Goal: Navigation & Orientation: Go to known website

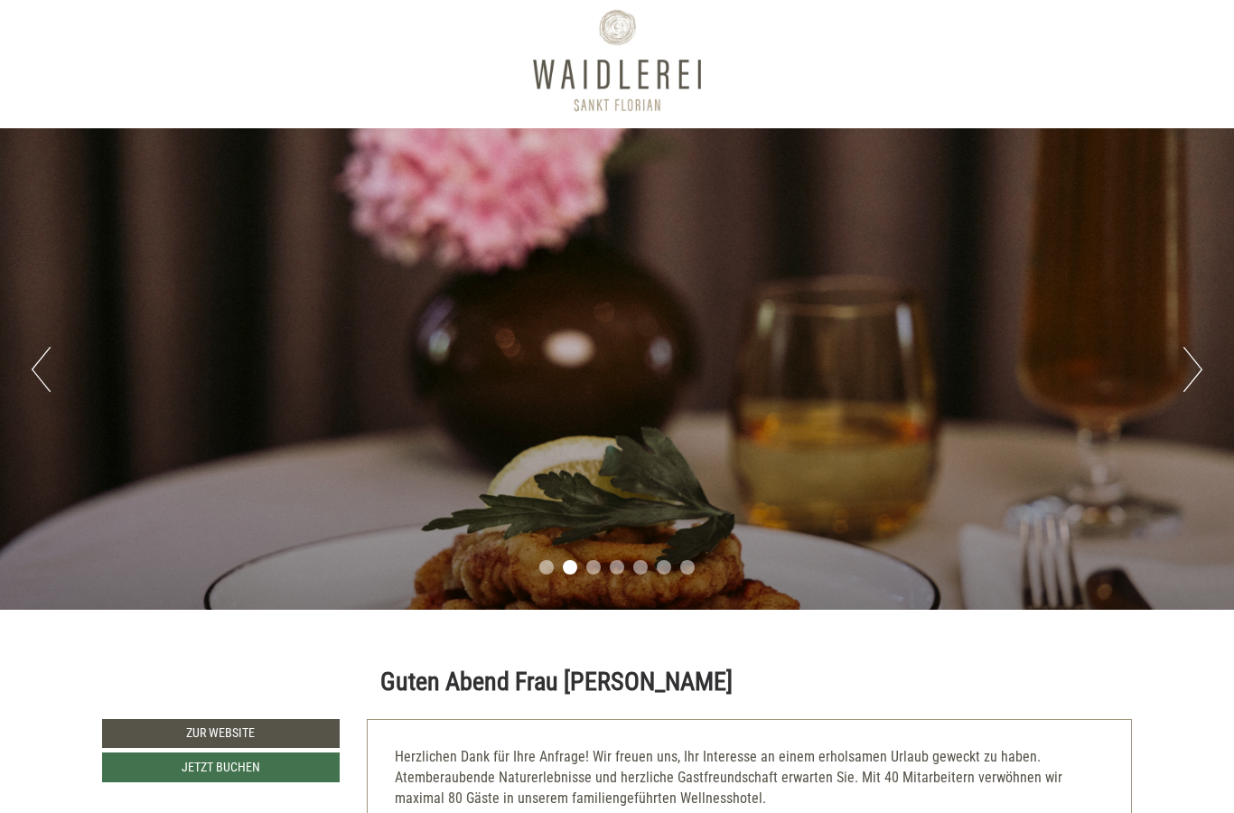
click at [1194, 369] on button "Next" at bounding box center [1192, 370] width 19 height 45
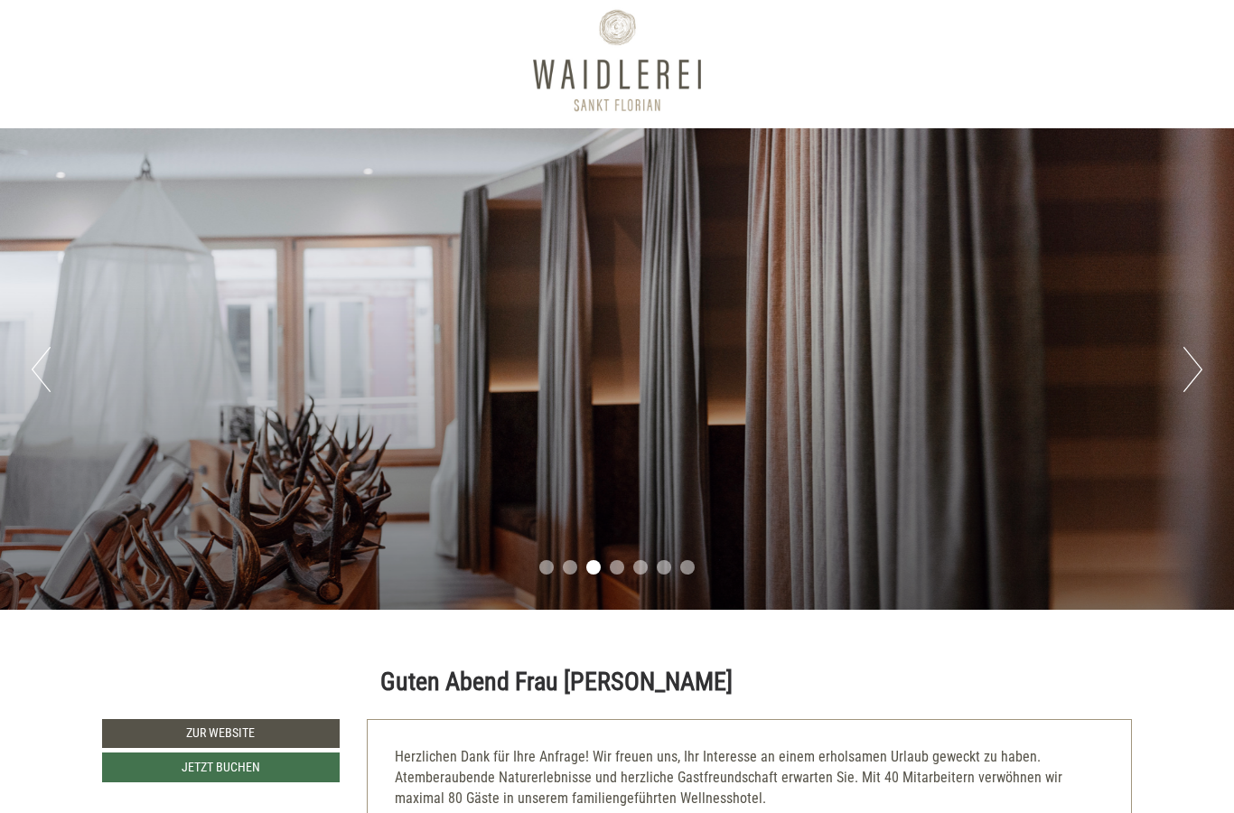
click at [1179, 377] on div "Previous Next 1 2 3 4 5 6 7" at bounding box center [617, 368] width 1234 height 481
click at [1184, 368] on button "Next" at bounding box center [1192, 369] width 19 height 45
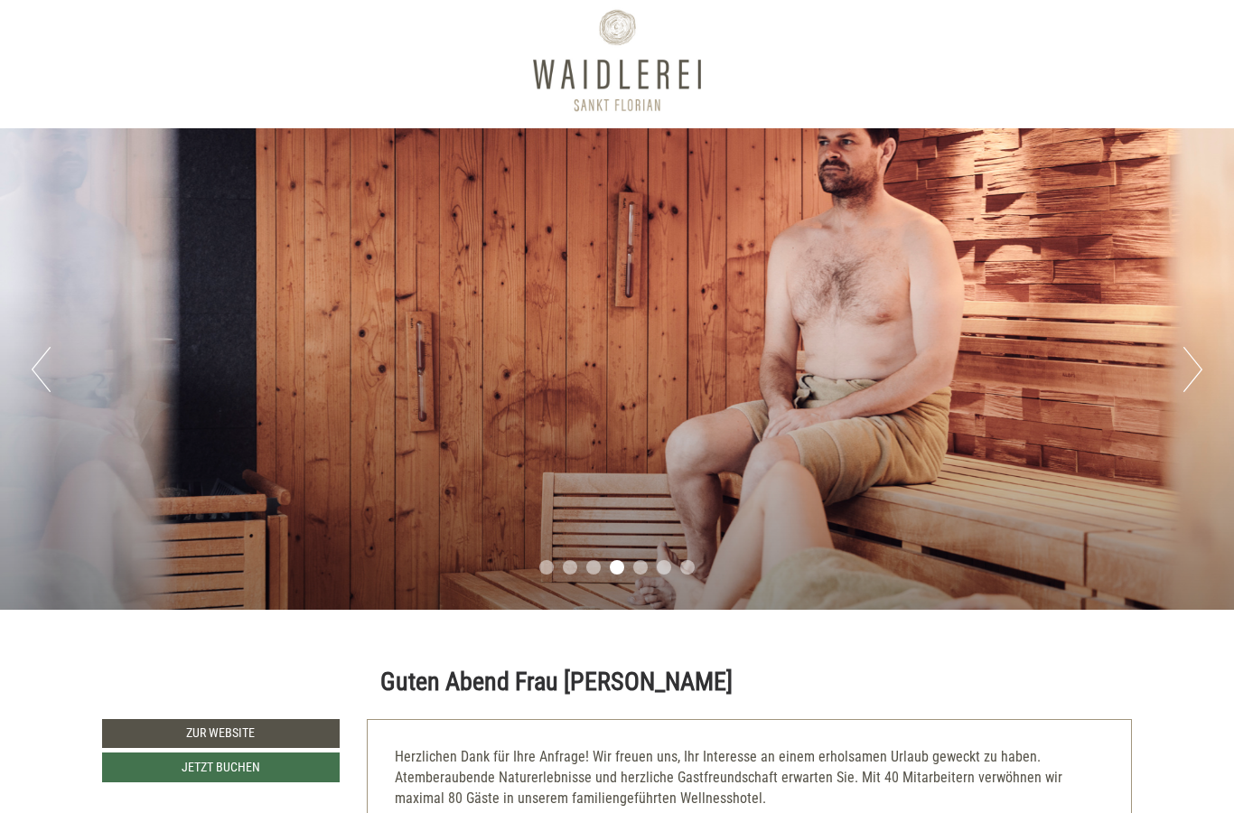
click at [1201, 368] on button "Next" at bounding box center [1192, 369] width 19 height 45
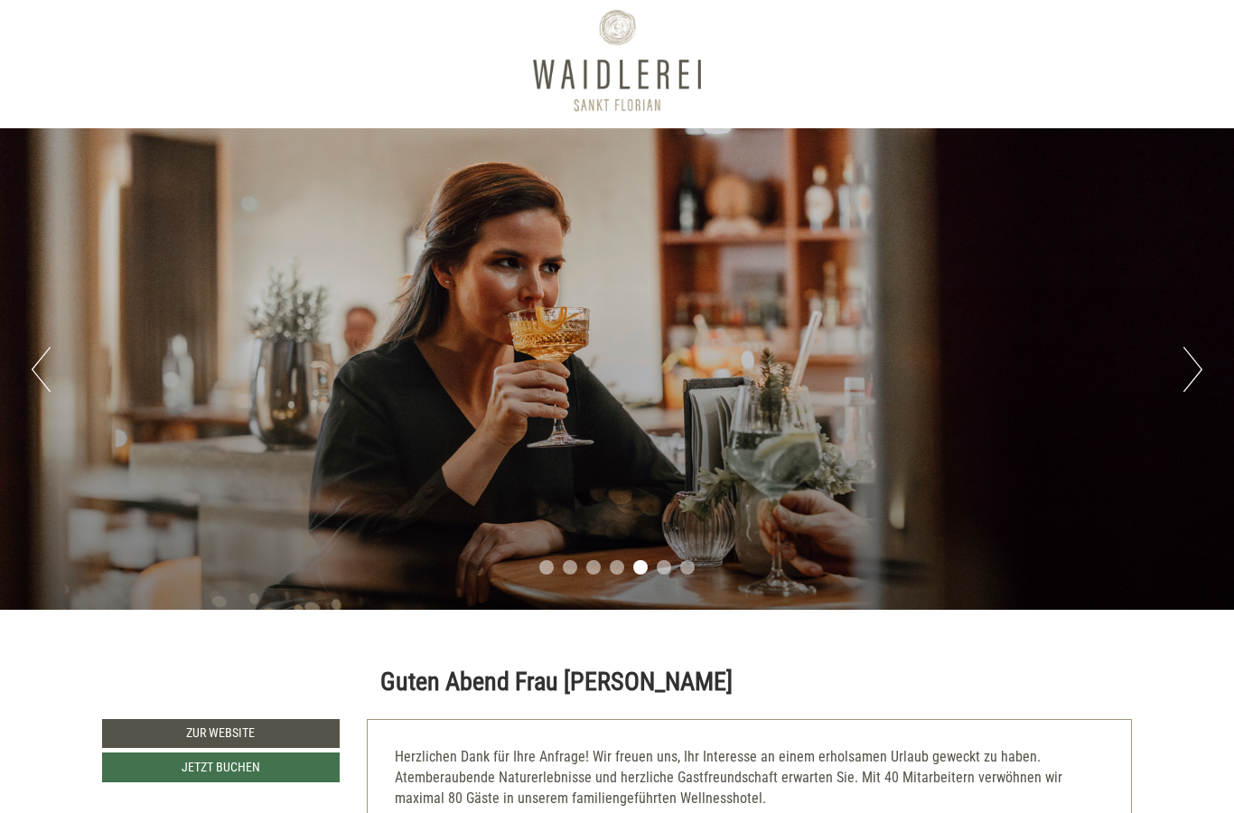
click at [1200, 366] on button "Next" at bounding box center [1192, 369] width 19 height 45
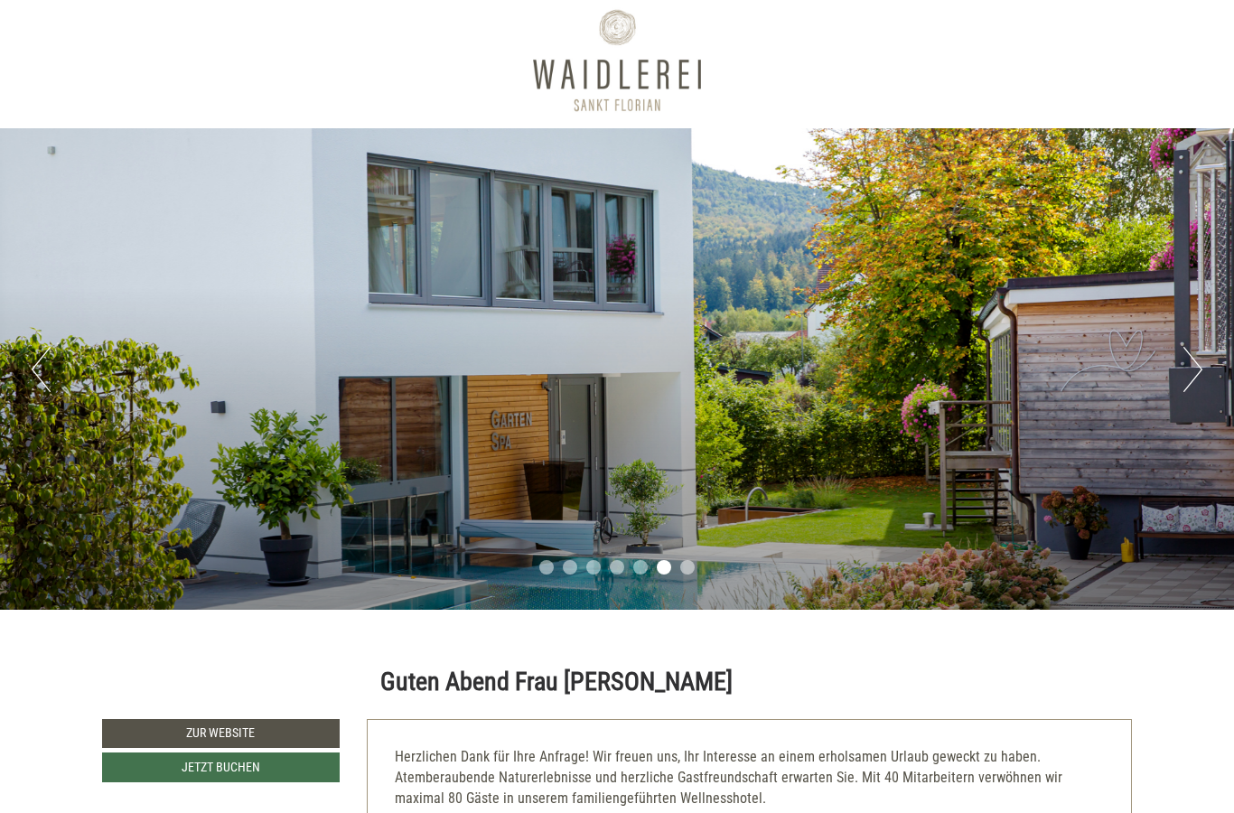
click at [1197, 374] on button "Next" at bounding box center [1192, 369] width 19 height 45
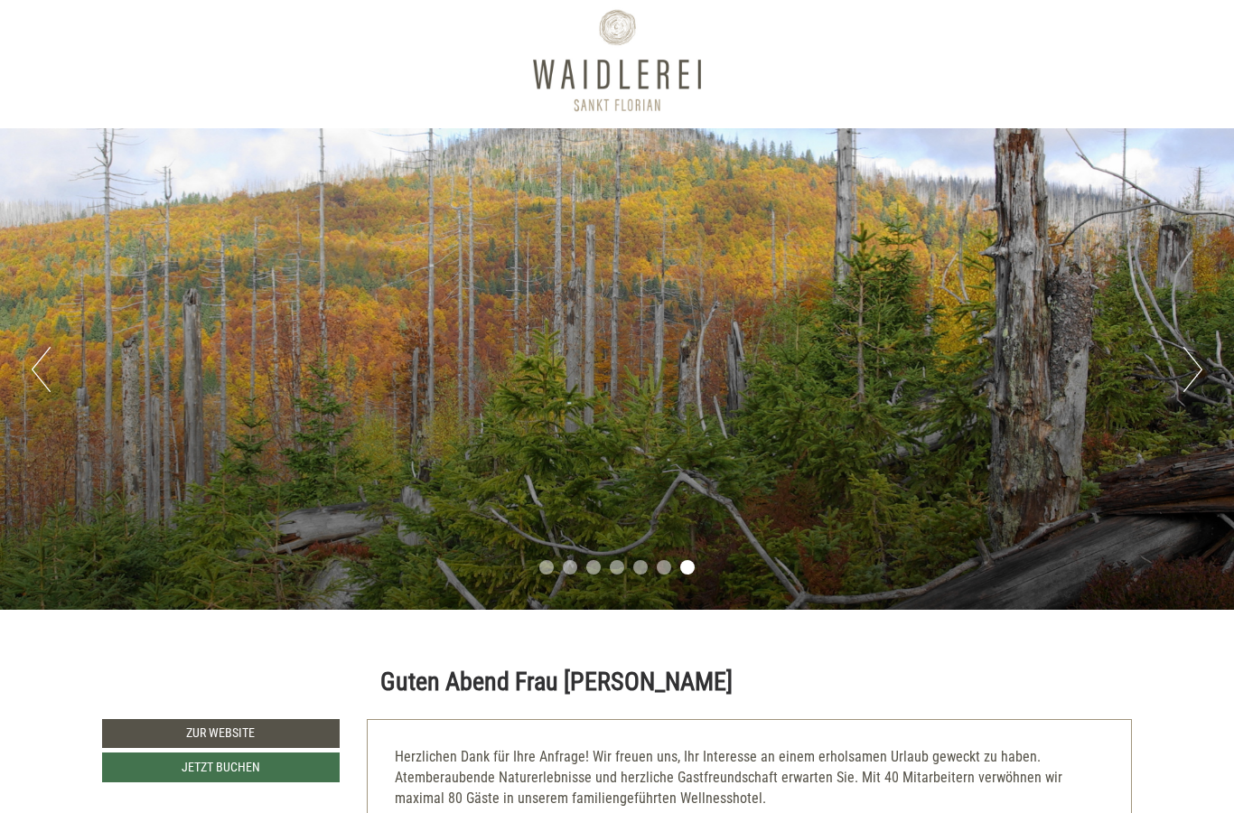
click at [1193, 373] on button "Next" at bounding box center [1192, 369] width 19 height 45
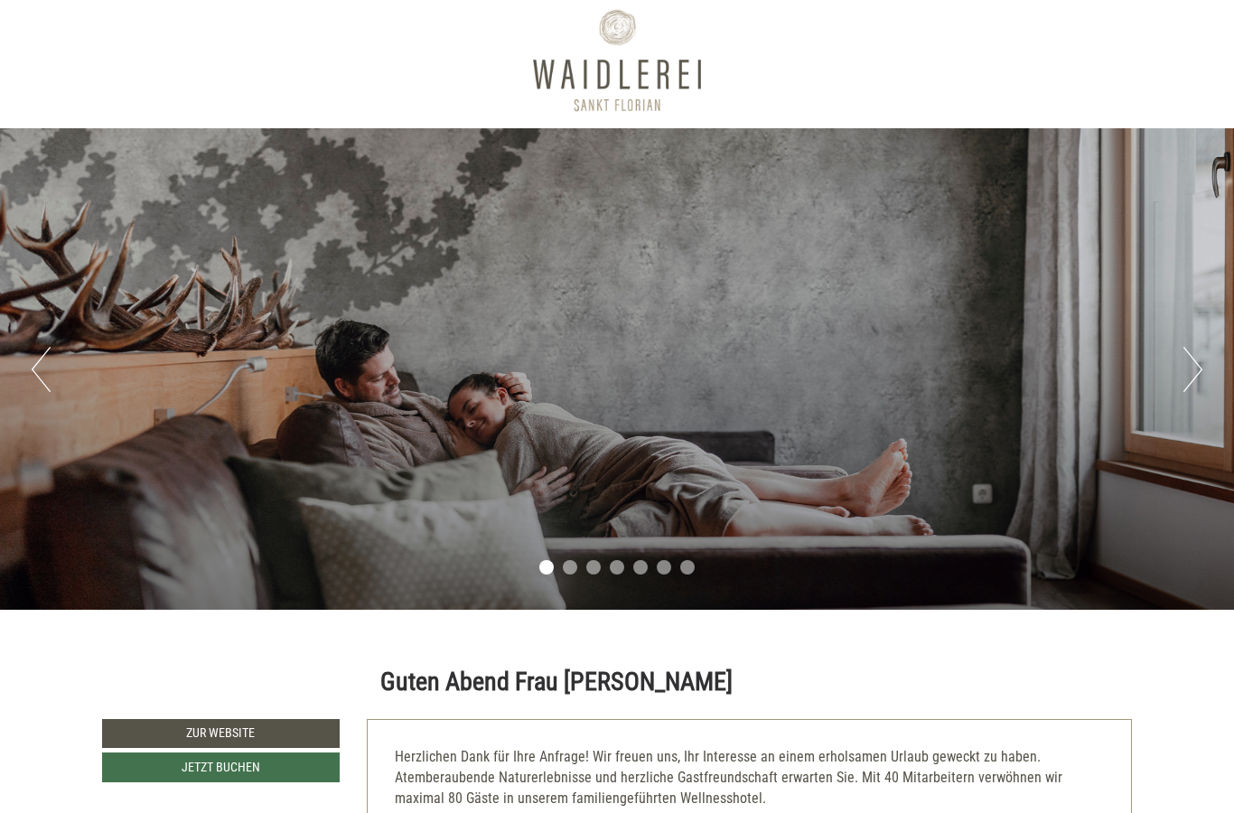
click at [1191, 379] on button "Next" at bounding box center [1192, 369] width 19 height 45
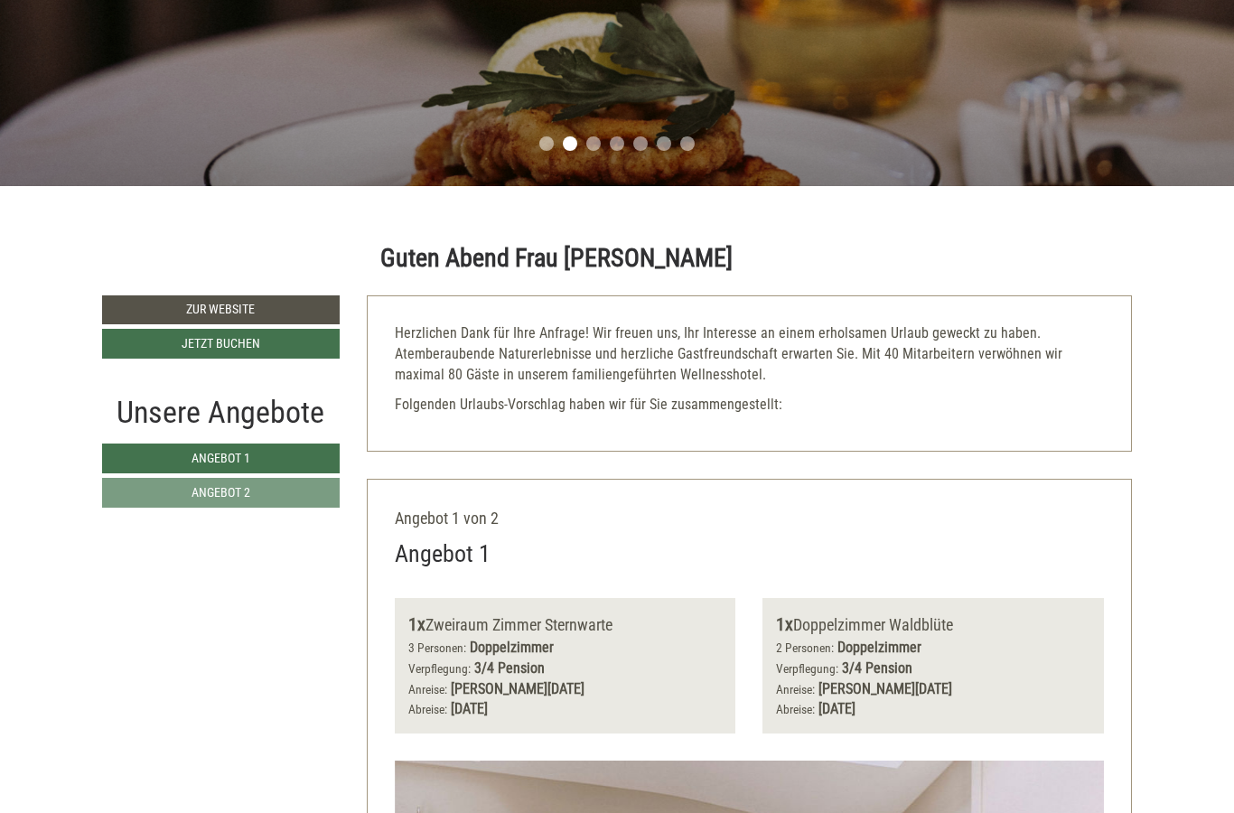
scroll to position [431, 0]
click at [309, 315] on link "Zur Website" at bounding box center [221, 309] width 238 height 29
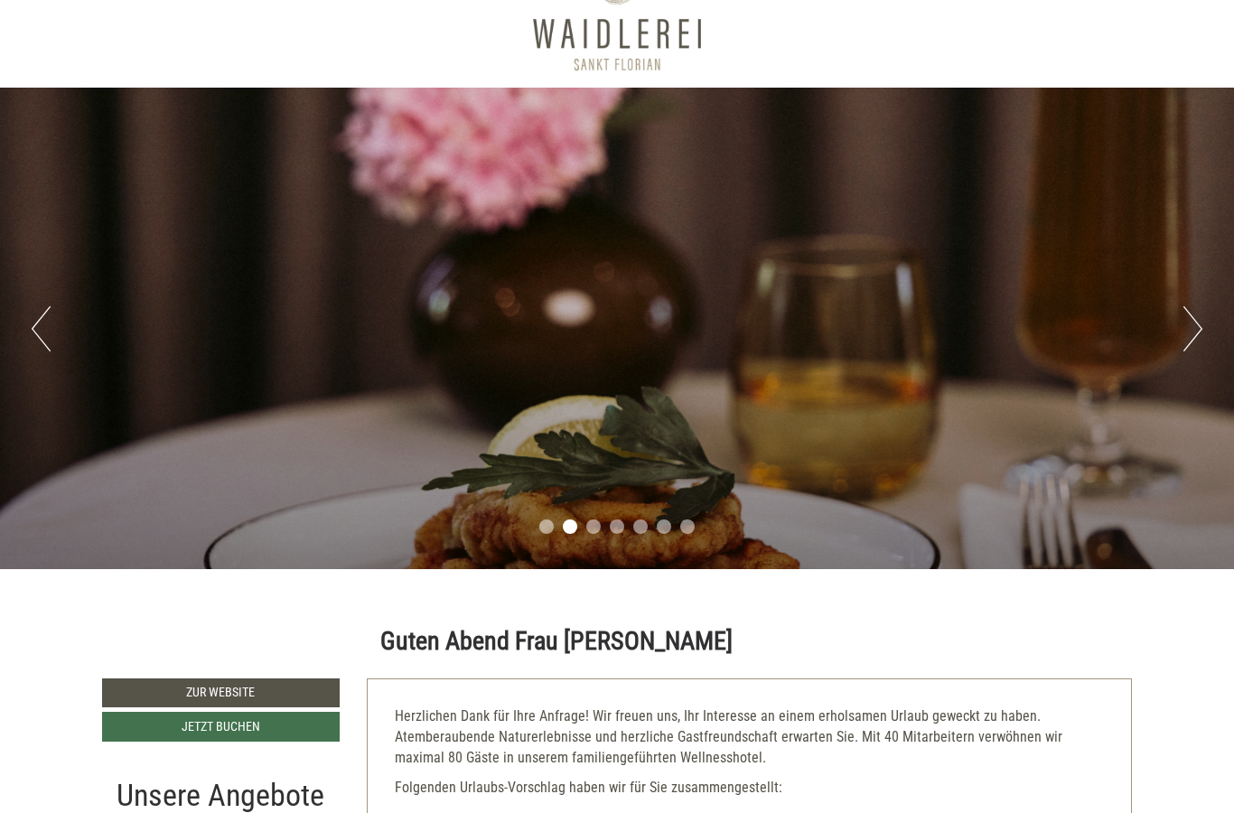
scroll to position [32, 0]
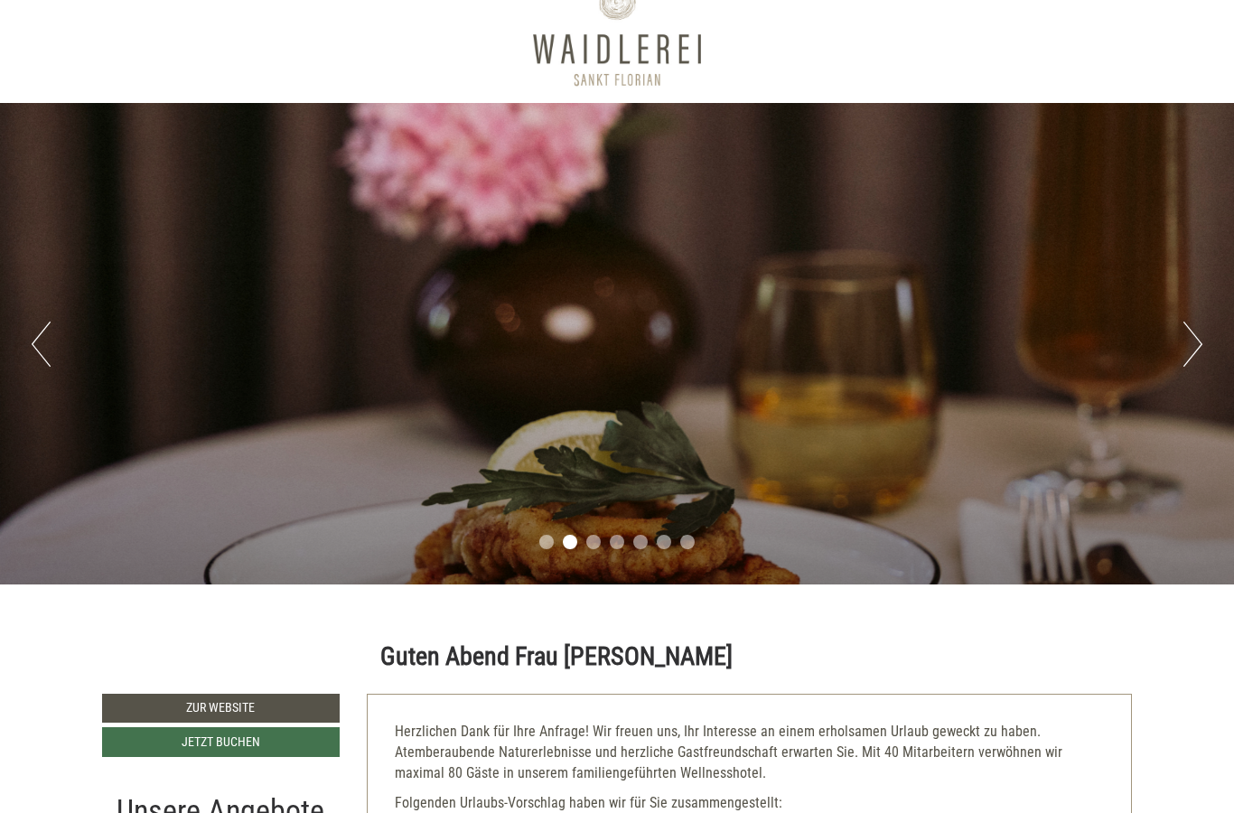
click at [1175, 344] on div "Previous Next 1 2 3 4 5 6 7" at bounding box center [617, 344] width 1234 height 481
click at [1199, 341] on button "Next" at bounding box center [1192, 344] width 19 height 45
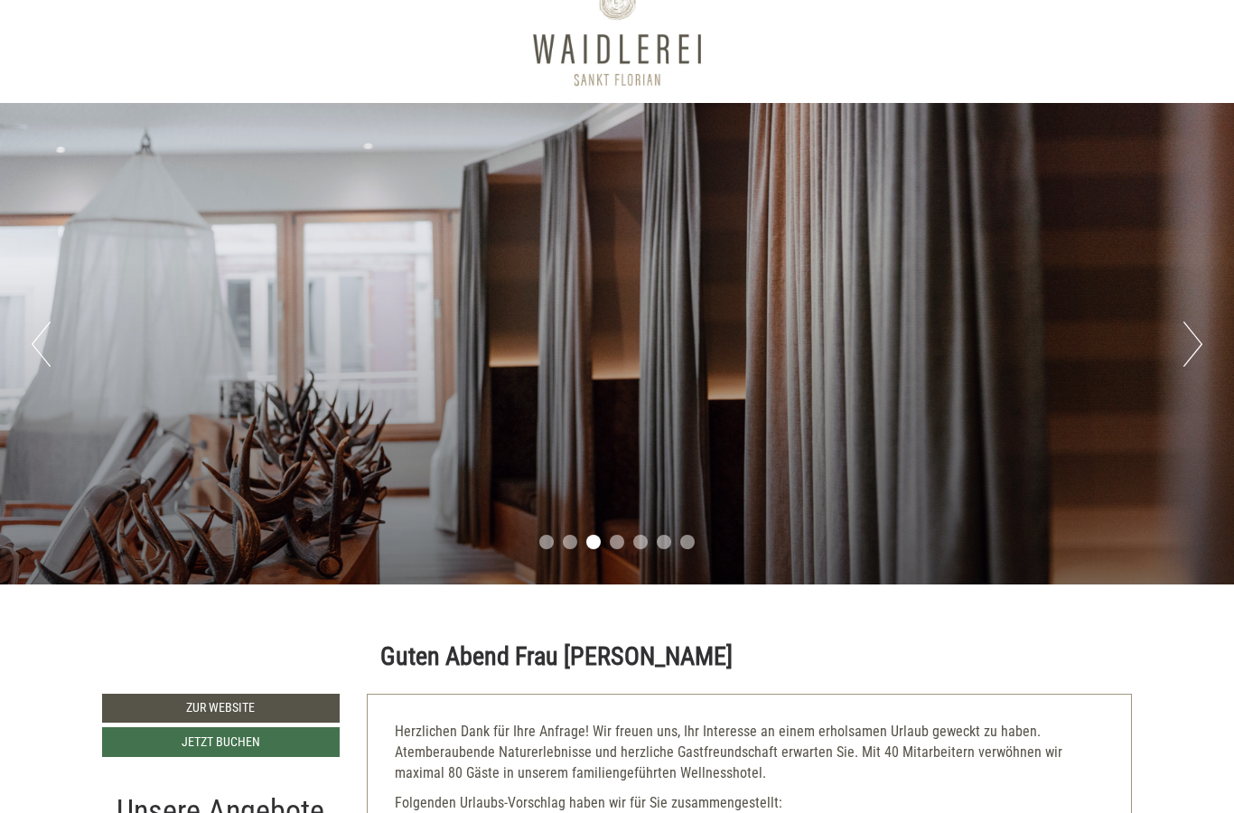
click at [1191, 342] on button "Next" at bounding box center [1192, 344] width 19 height 45
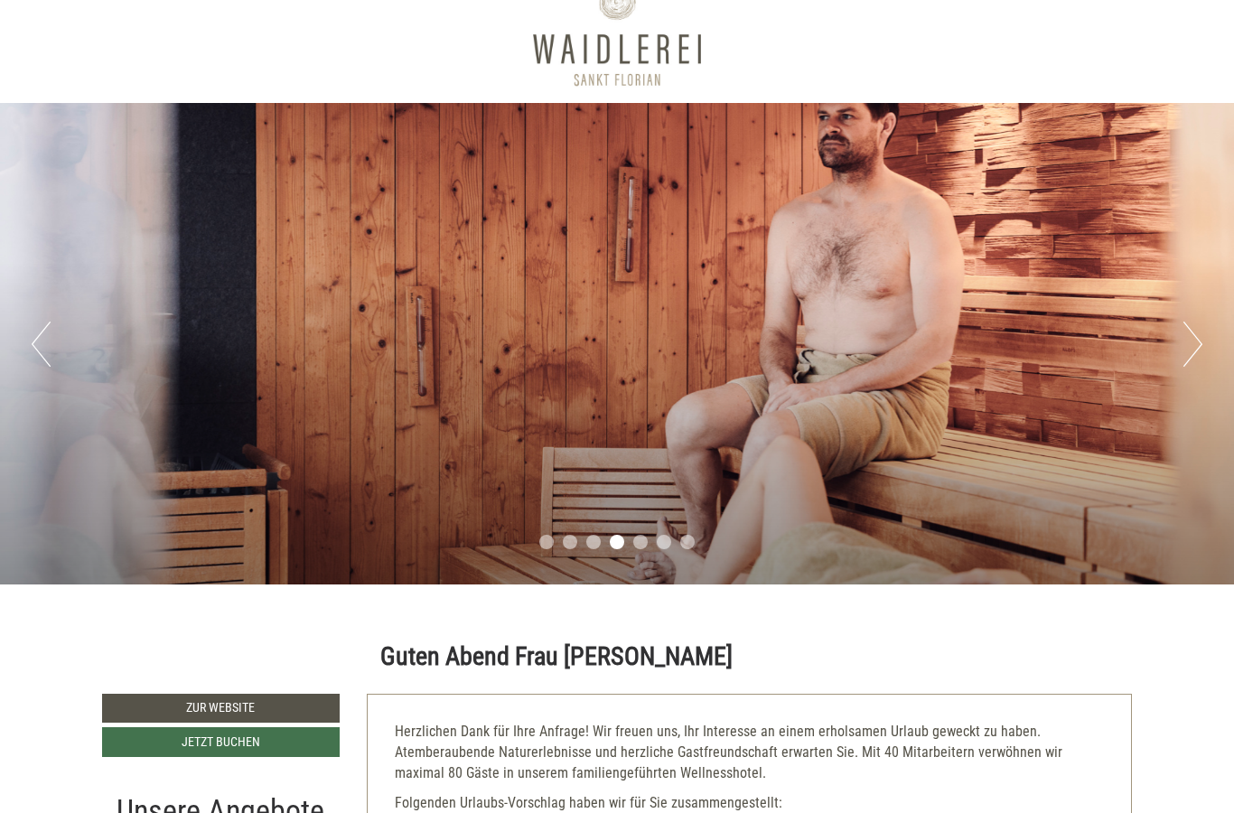
click at [1192, 346] on button "Next" at bounding box center [1192, 344] width 19 height 45
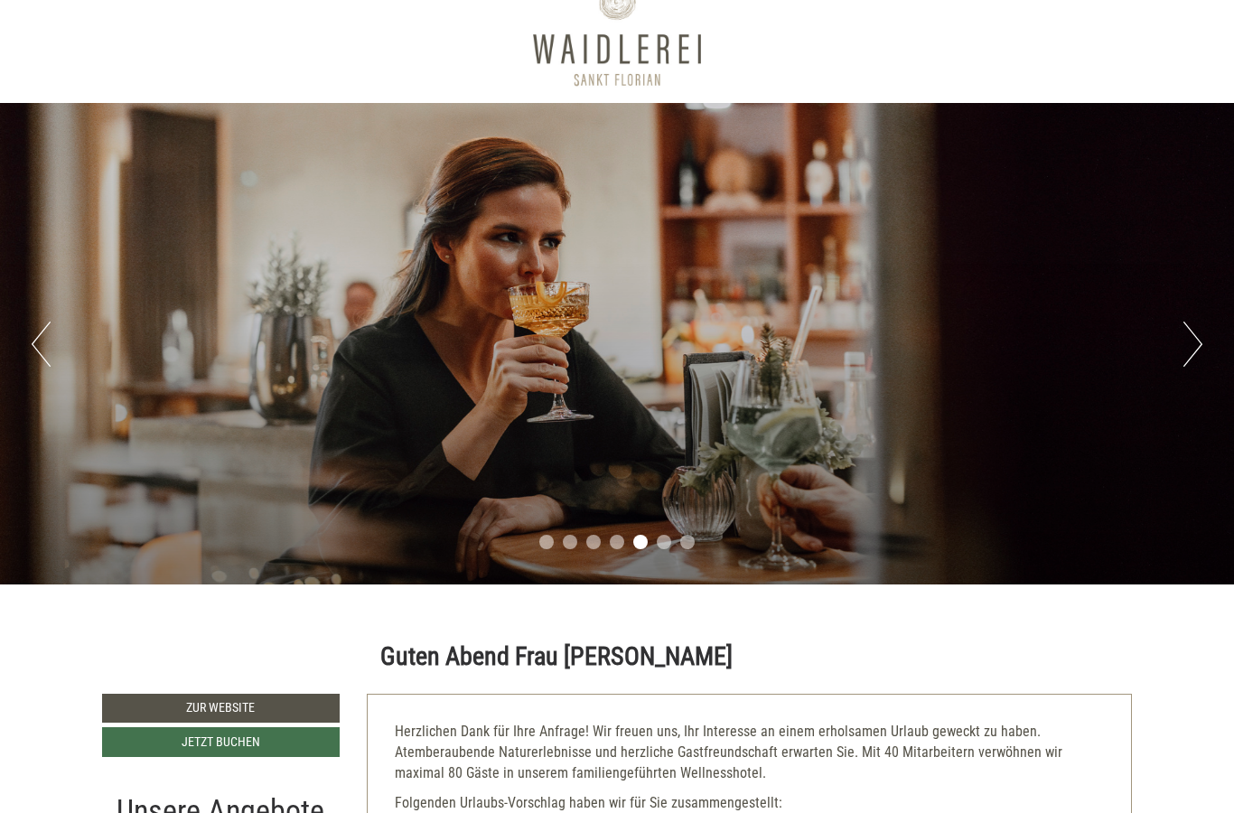
click at [1200, 338] on button "Next" at bounding box center [1192, 344] width 19 height 45
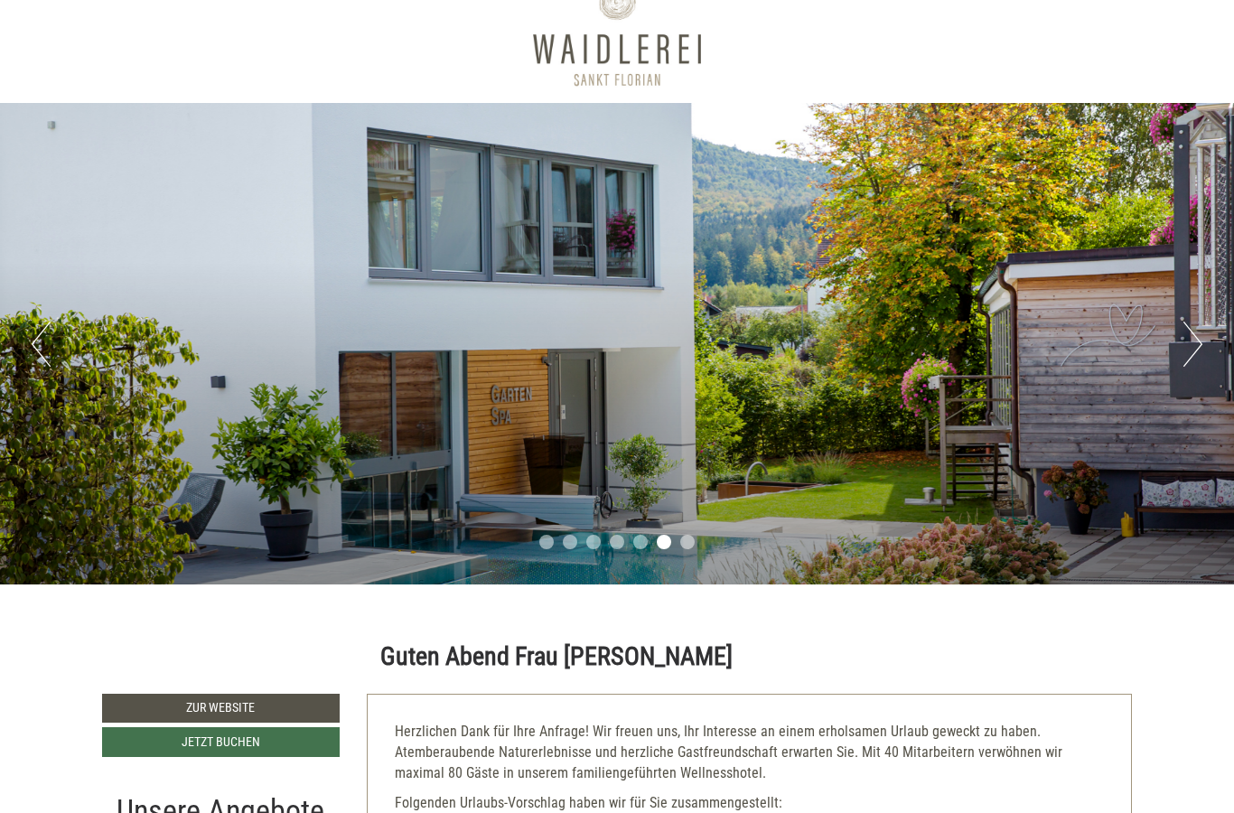
click at [1183, 330] on button "Next" at bounding box center [1192, 344] width 19 height 45
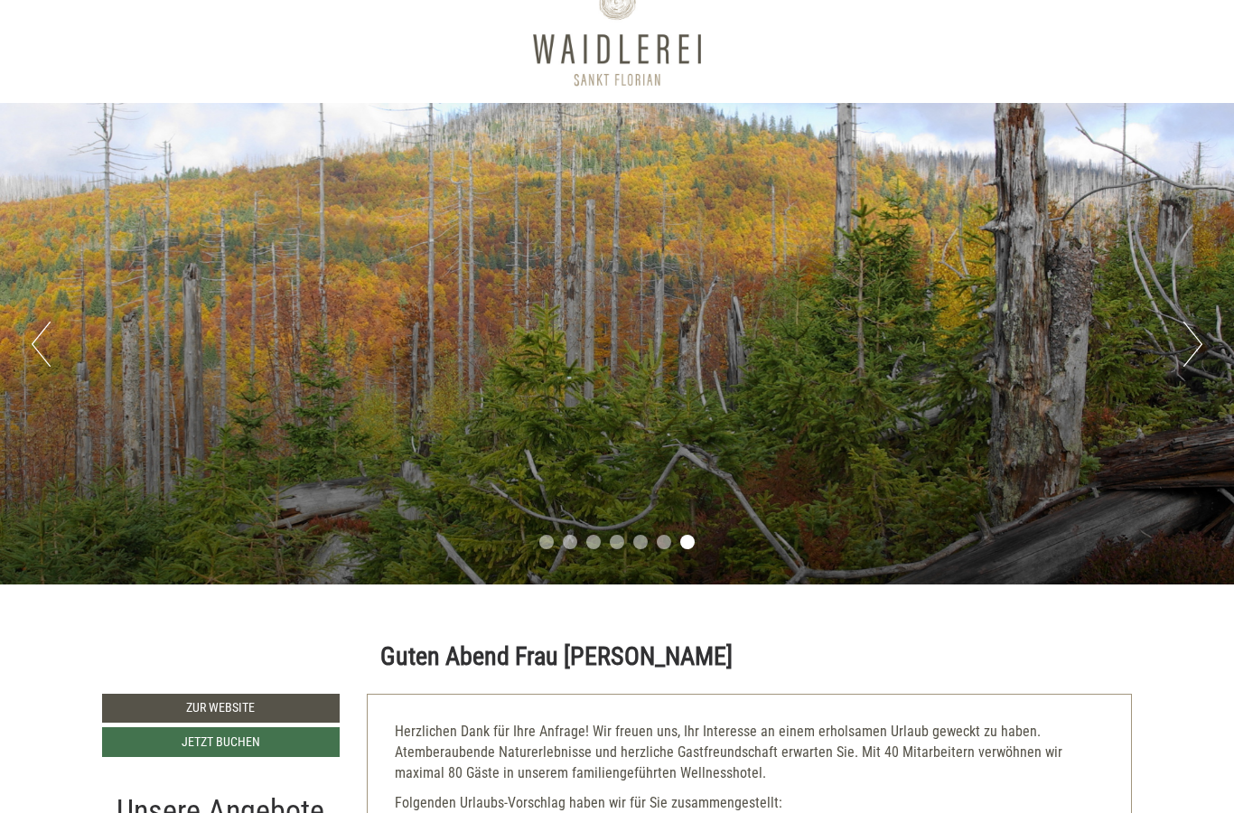
click at [1158, 333] on div "Previous Next 1 2 3 4 5 6 7" at bounding box center [617, 343] width 1234 height 481
click at [1179, 339] on div "Previous Next 1 2 3 4 5 6 7" at bounding box center [617, 343] width 1234 height 481
click at [1201, 338] on button "Next" at bounding box center [1192, 344] width 19 height 45
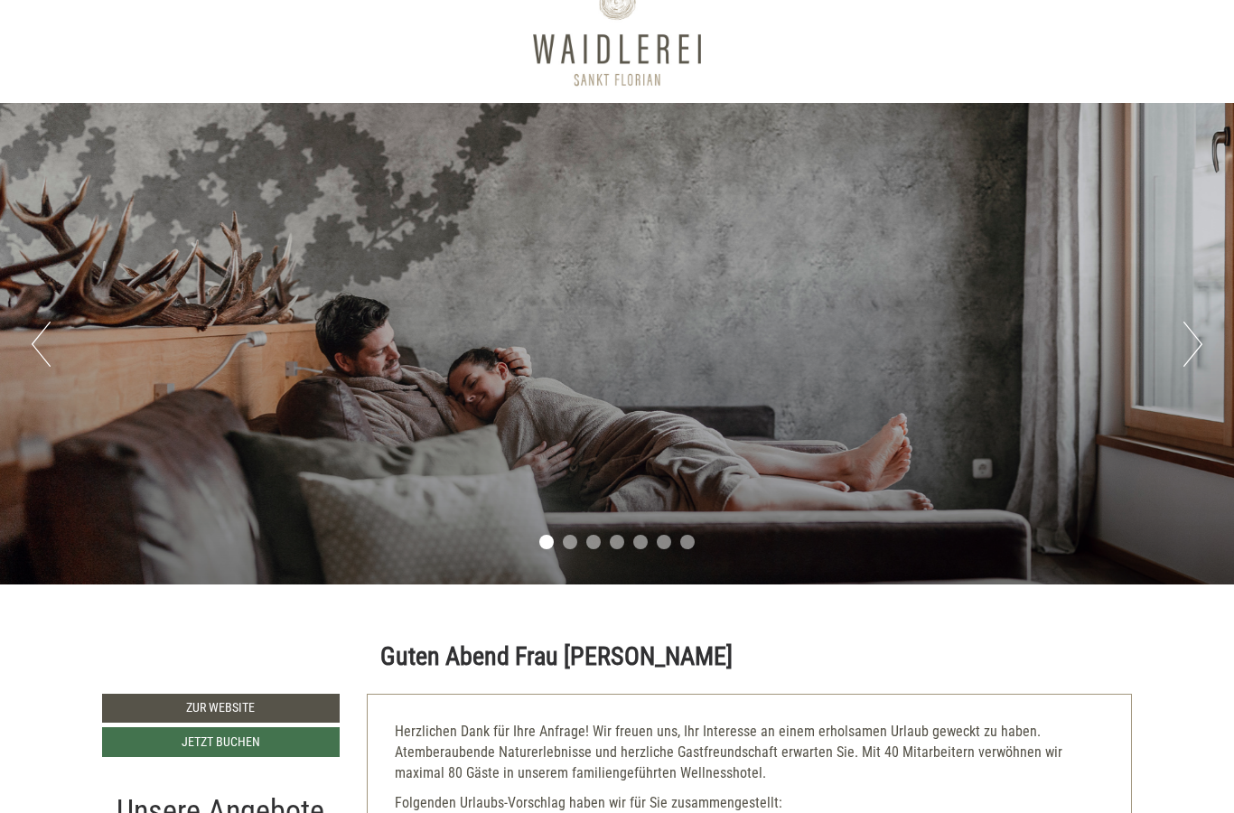
click at [1212, 347] on div "Previous Next 1 2 3 4 5 6 7" at bounding box center [617, 343] width 1234 height 481
click at [1192, 350] on button "Next" at bounding box center [1192, 344] width 19 height 45
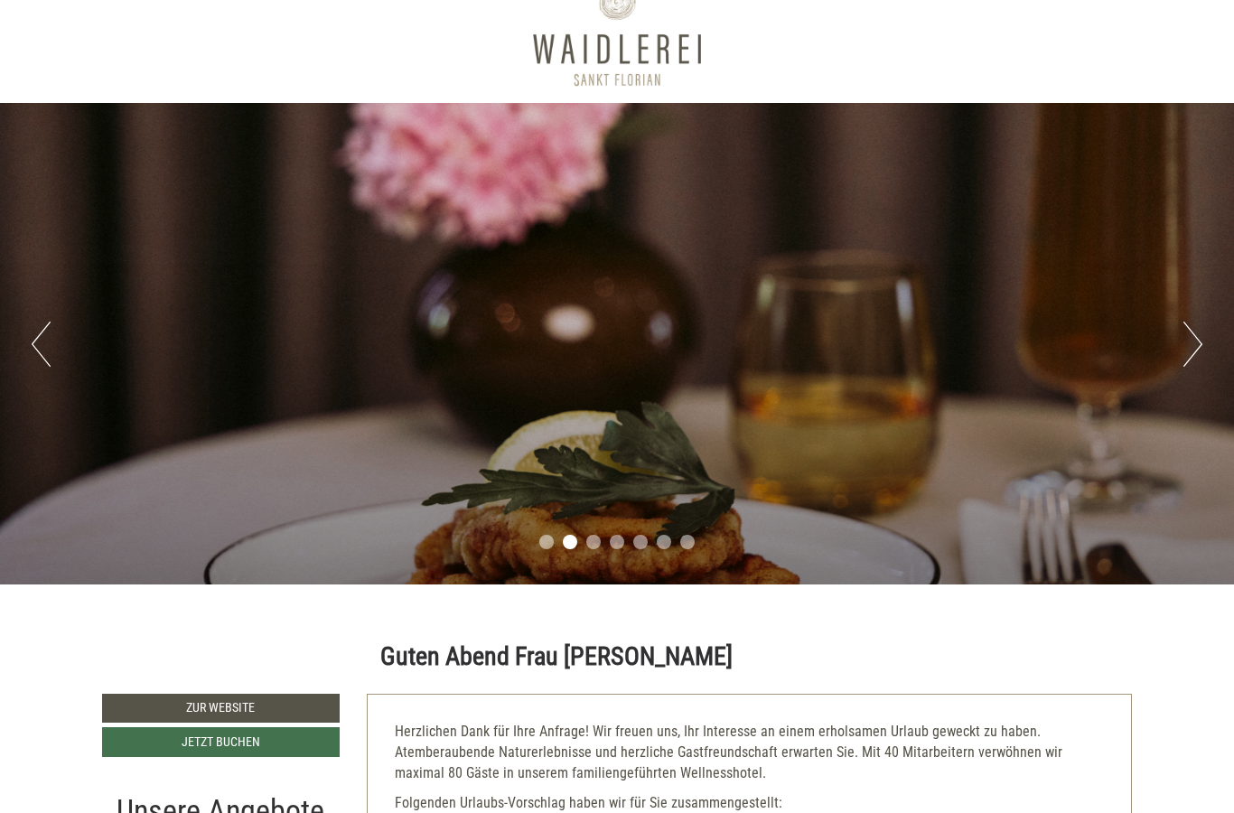
click at [1186, 355] on button "Next" at bounding box center [1192, 344] width 19 height 45
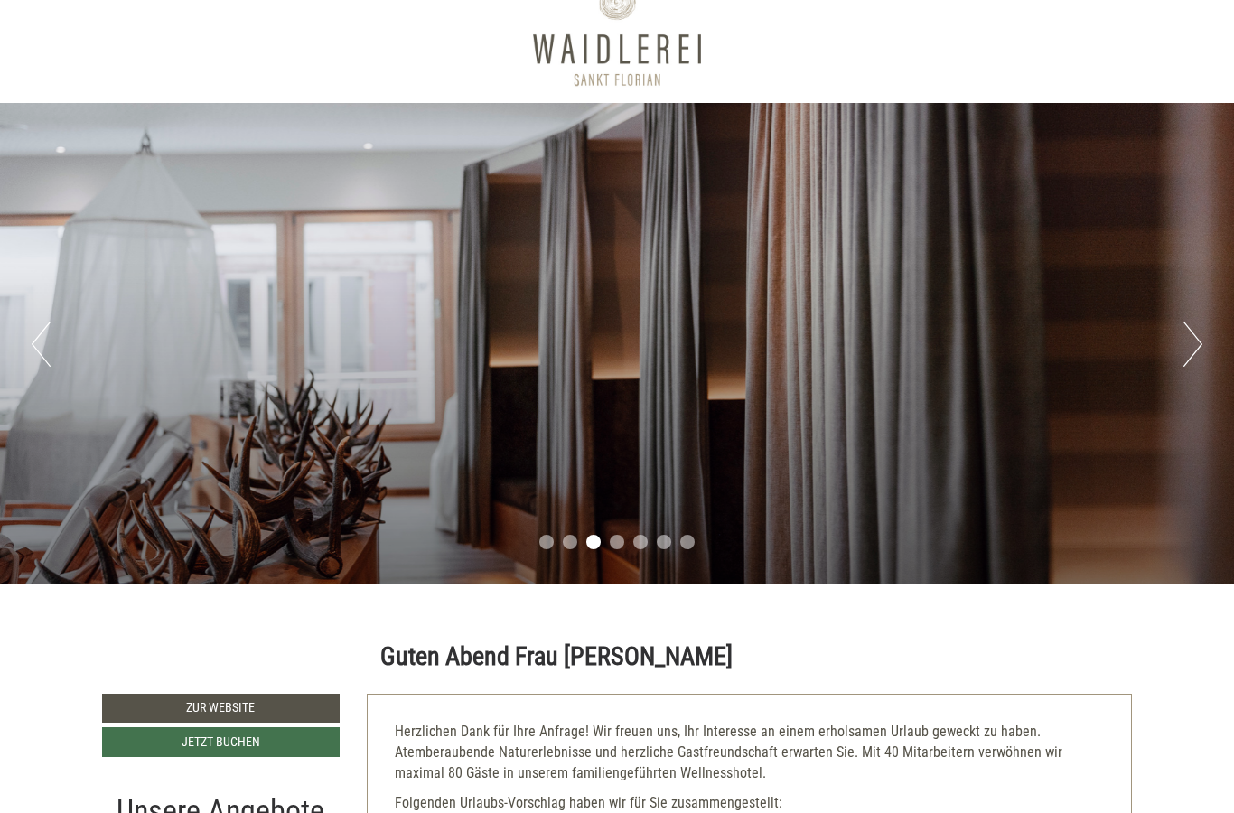
click at [1188, 357] on button "Next" at bounding box center [1192, 344] width 19 height 45
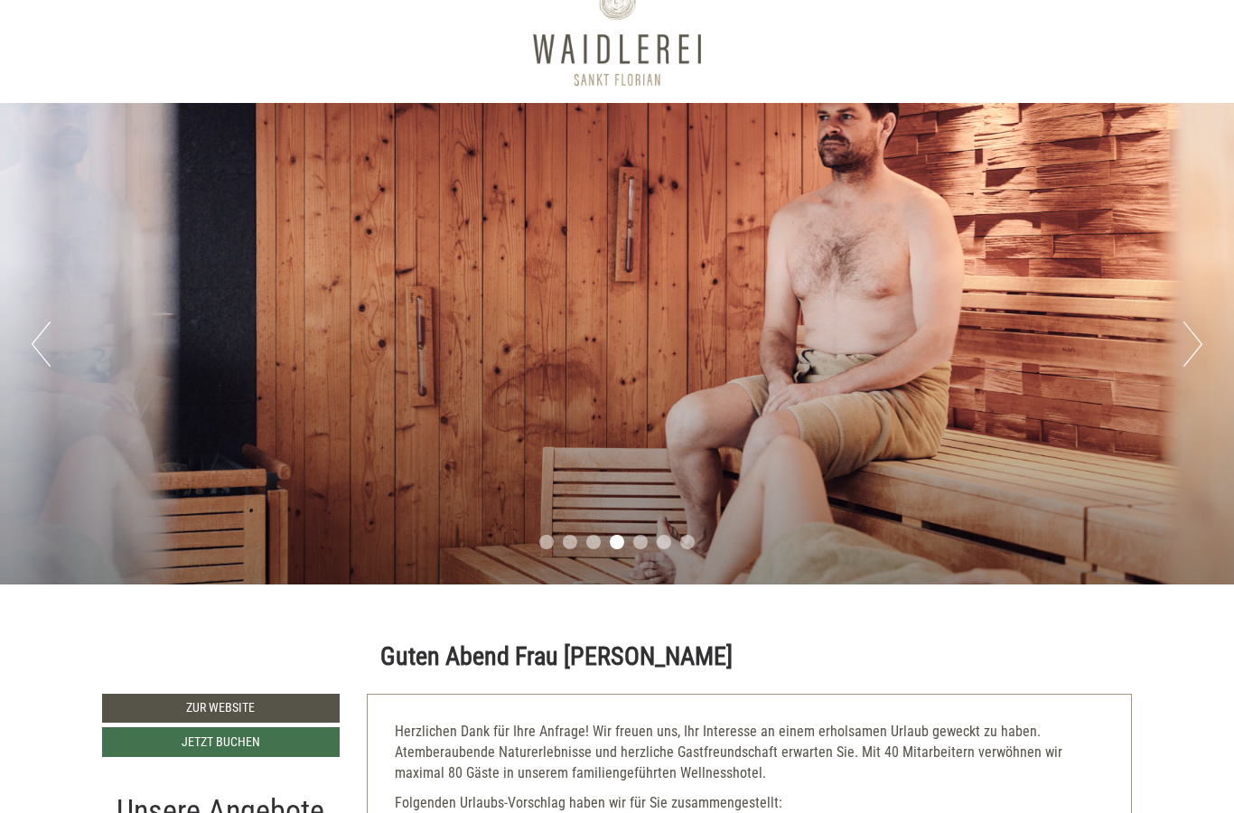
click at [1188, 354] on button "Next" at bounding box center [1192, 344] width 19 height 45
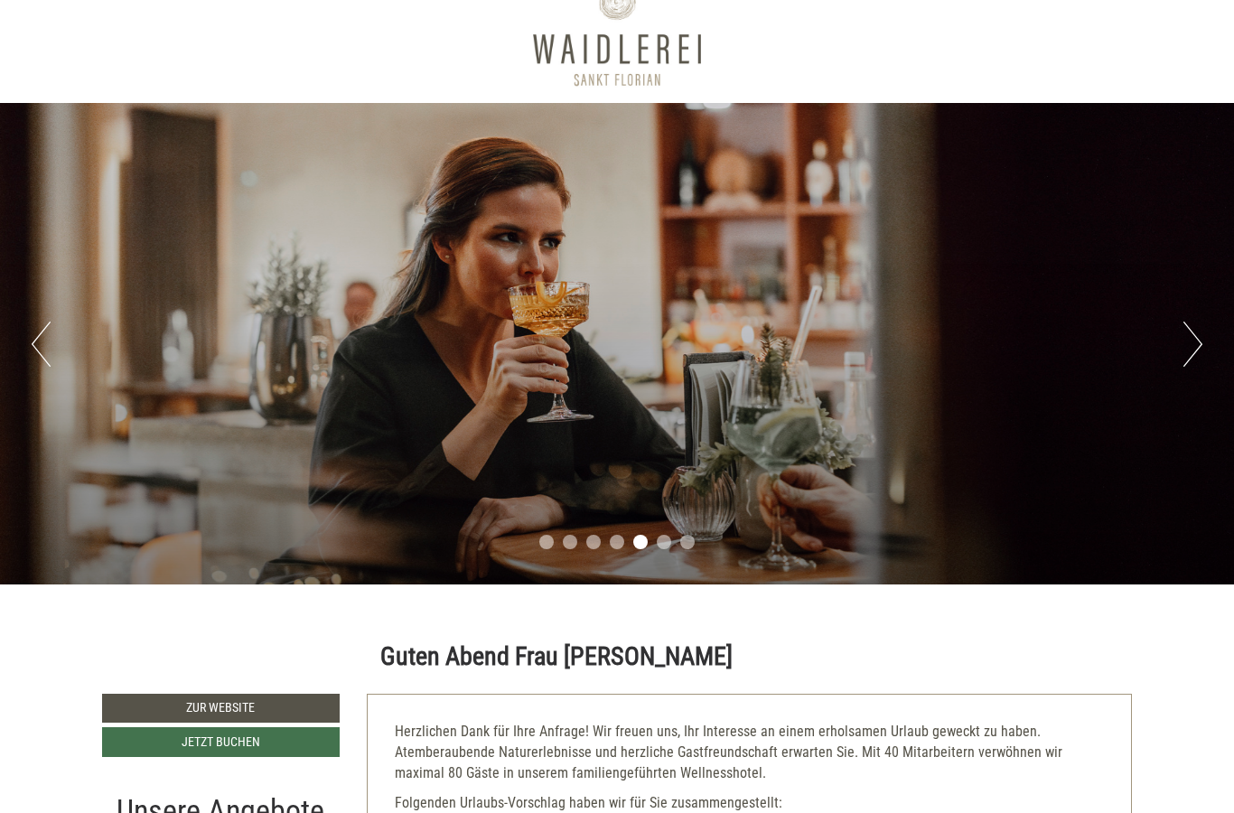
click at [1198, 350] on button "Next" at bounding box center [1192, 344] width 19 height 45
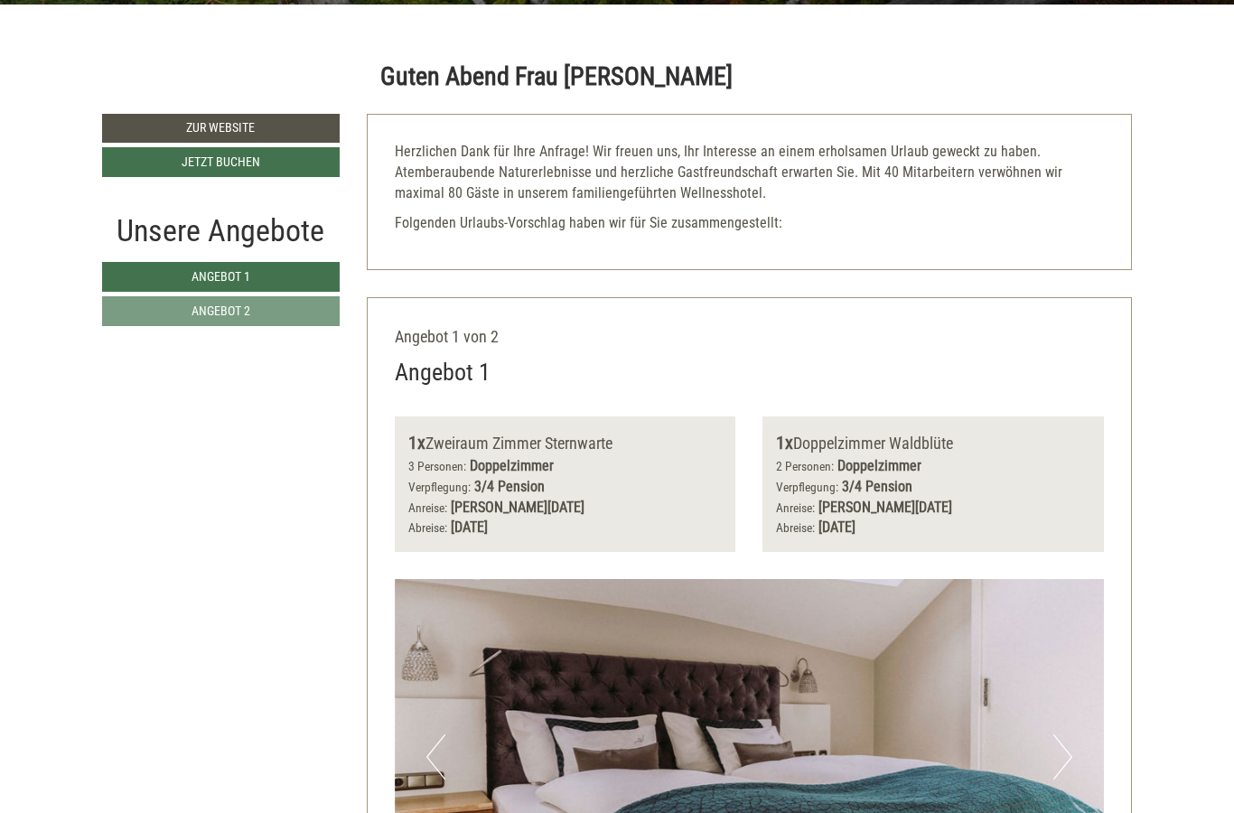
scroll to position [0, 0]
